Goal: Information Seeking & Learning: Compare options

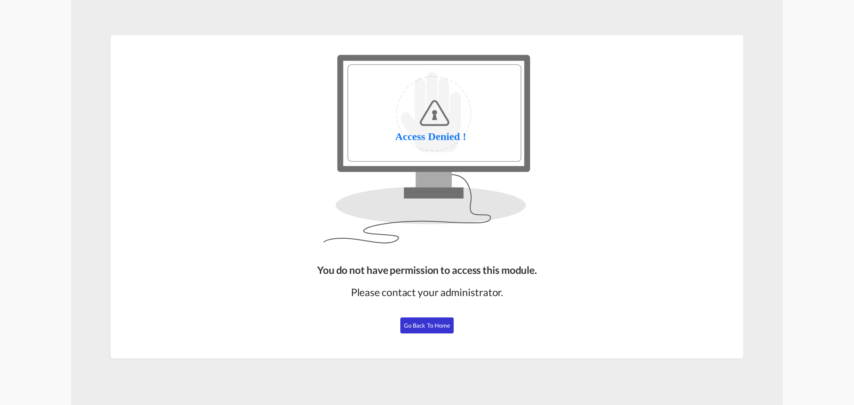
click at [426, 325] on span "Go Back to Home" at bounding box center [427, 325] width 47 height 7
